Goal: Information Seeking & Learning: Learn about a topic

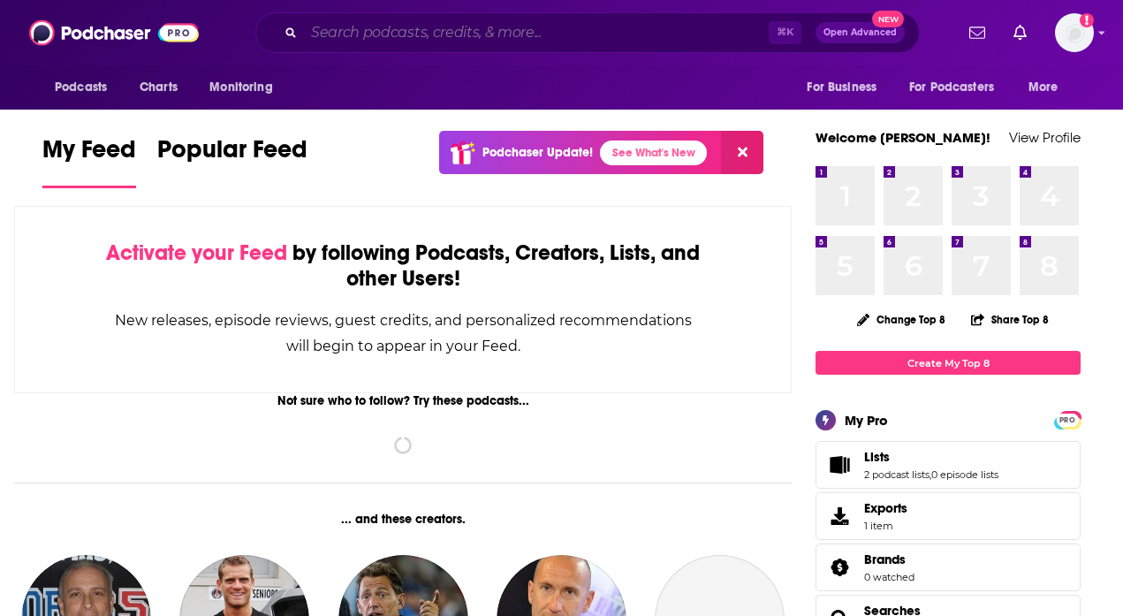
click at [386, 31] on input "Search podcasts, credits, & more..." at bounding box center [536, 33] width 465 height 28
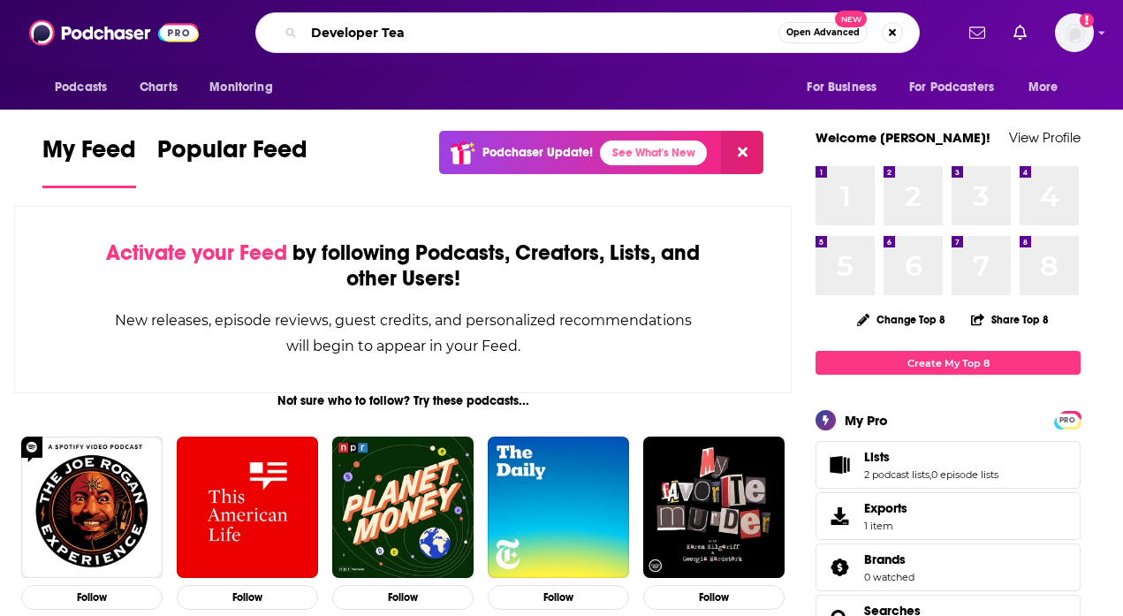
type input "Developer Tea"
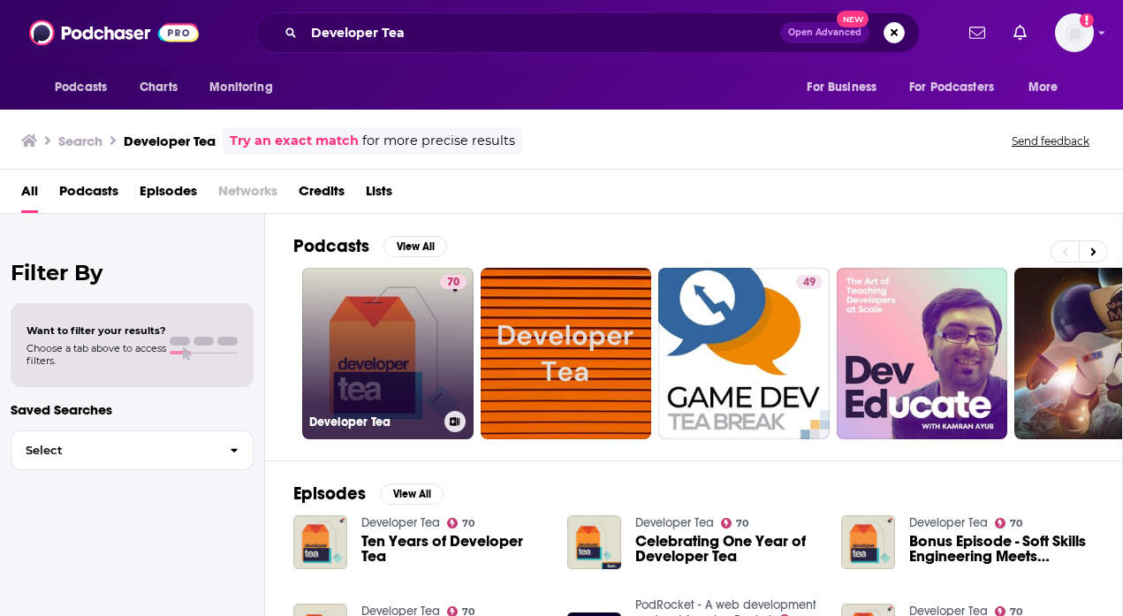
click at [413, 294] on link "70 Developer Tea" at bounding box center [387, 353] width 171 height 171
